Goal: Transaction & Acquisition: Purchase product/service

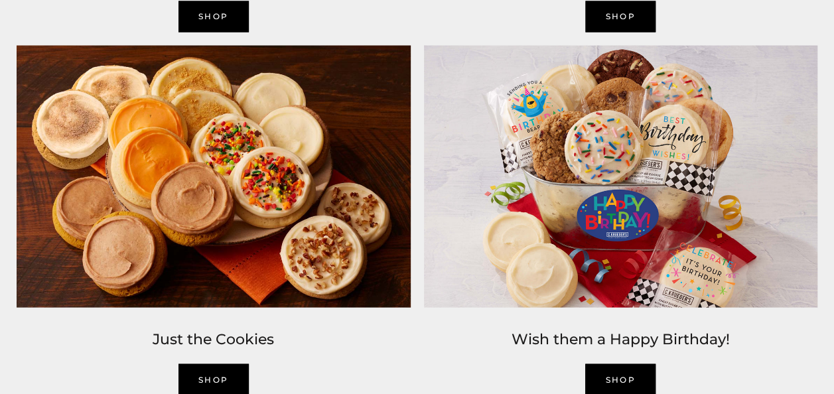
scroll to position [1224, 0]
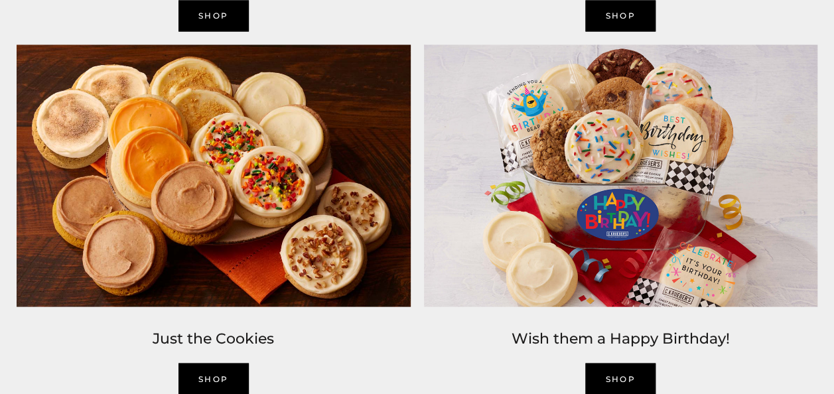
click at [211, 366] on link "SHOP" at bounding box center [214, 378] width 70 height 31
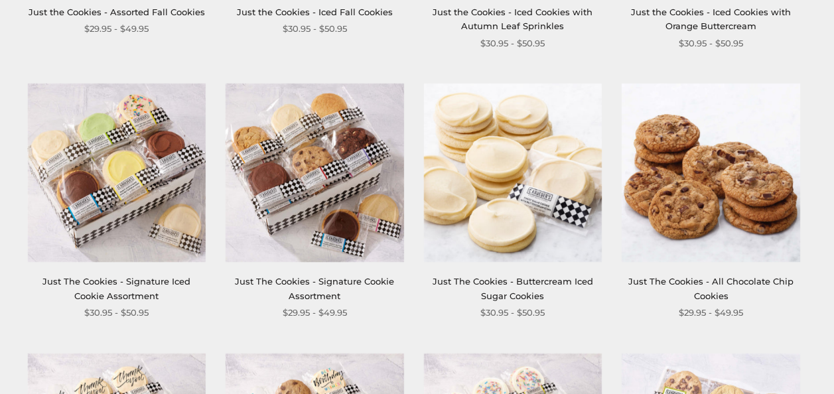
scroll to position [505, 0]
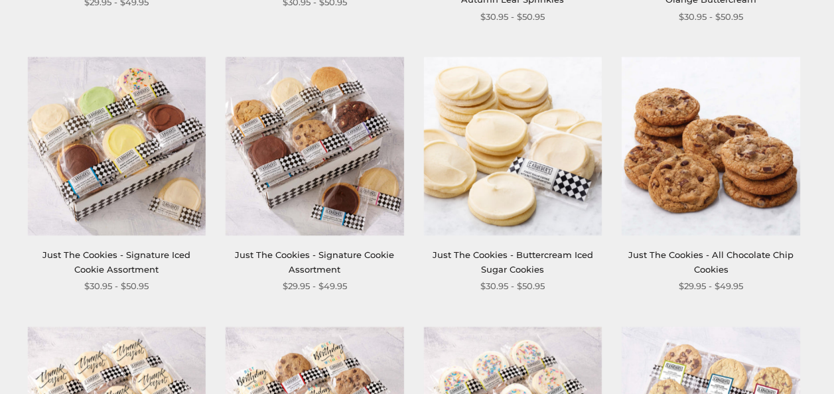
click at [544, 147] on img at bounding box center [513, 146] width 179 height 179
